Goal: Find specific page/section: Find specific page/section

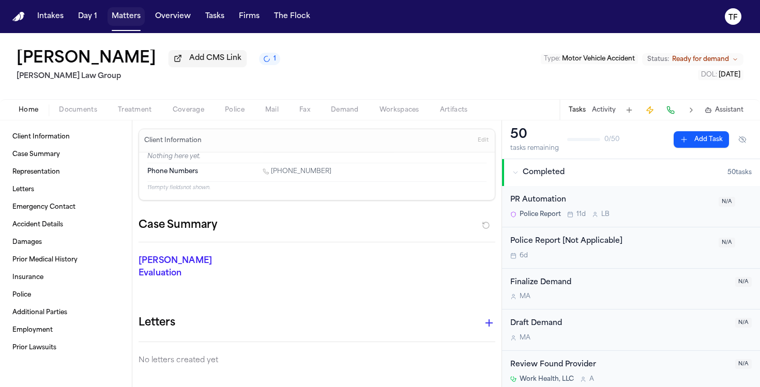
click at [118, 19] on button "Matters" at bounding box center [126, 16] width 37 height 19
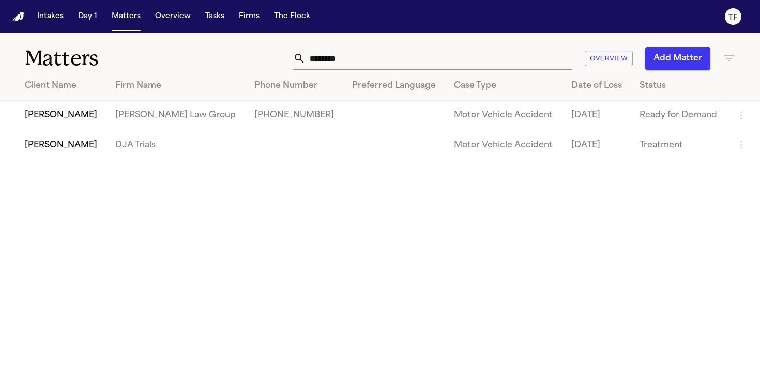
click at [335, 63] on input "*******" at bounding box center [438, 58] width 267 height 23
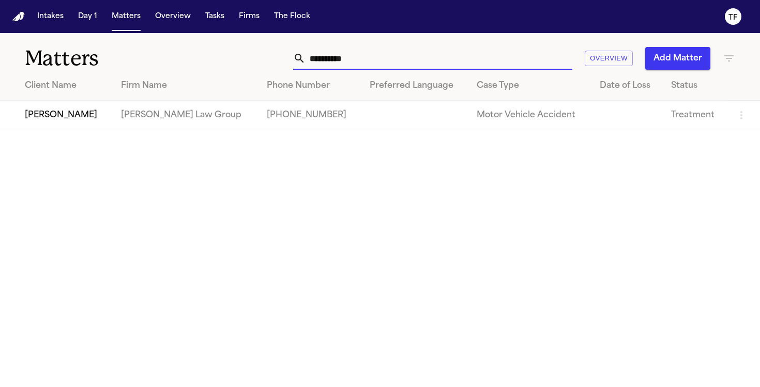
type input "**********"
click at [302, 103] on td "[PHONE_NUMBER]" at bounding box center [309, 115] width 102 height 29
click at [34, 124] on td "[PERSON_NAME]" at bounding box center [56, 115] width 113 height 29
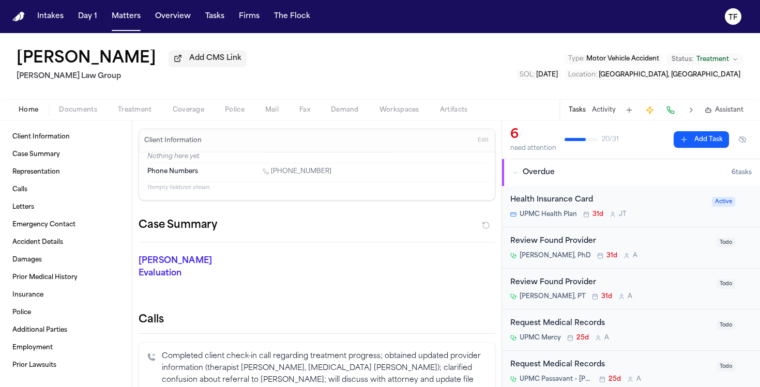
click at [135, 113] on span "Treatment" at bounding box center [135, 110] width 34 height 8
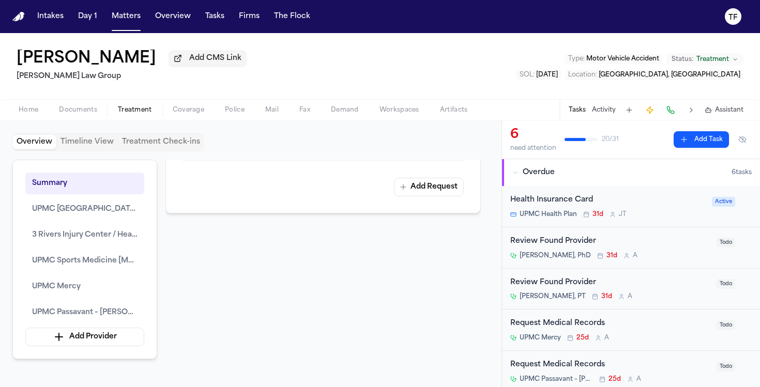
scroll to position [2106, 0]
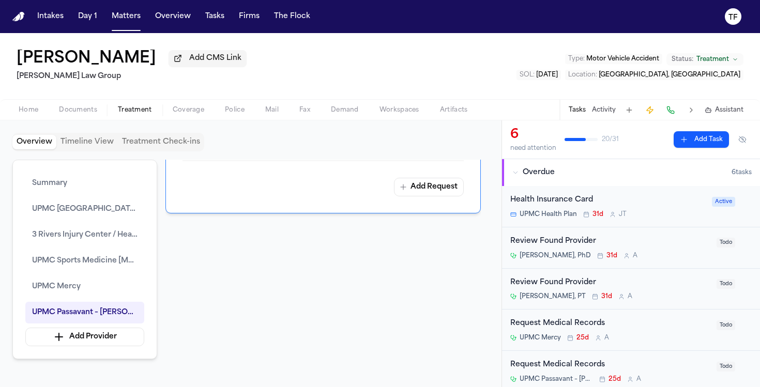
click at [79, 114] on span "Documents" at bounding box center [78, 110] width 38 height 8
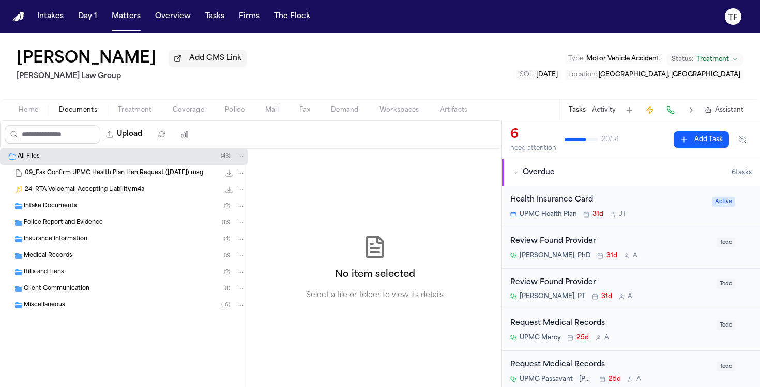
click at [78, 209] on div "Intake Documents ( 2 )" at bounding box center [135, 206] width 222 height 9
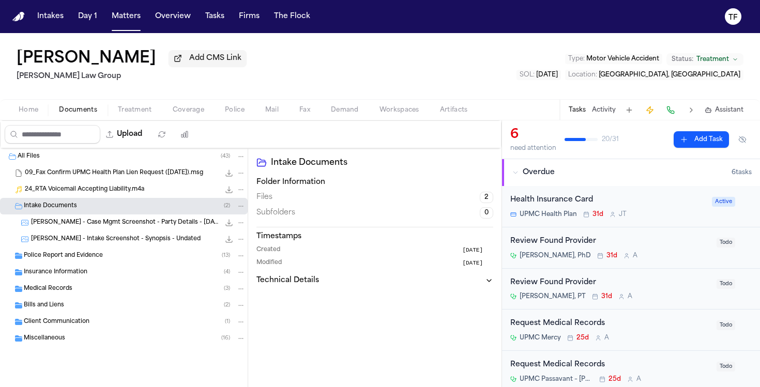
click at [82, 231] on div "[PERSON_NAME] - Case Mgmt Screenshot - Party Details - [DATE] 141.5 KB • PNG" at bounding box center [124, 223] width 248 height 17
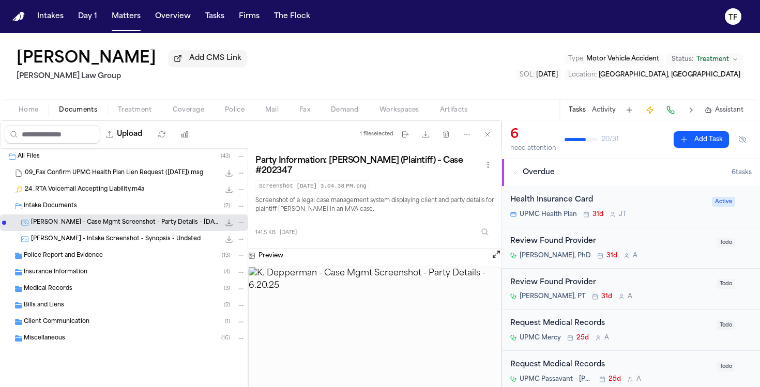
click at [83, 239] on span "[PERSON_NAME] - Intake Screenshot - Synopsis - Undated" at bounding box center [116, 239] width 170 height 9
